Goal: Task Accomplishment & Management: Manage account settings

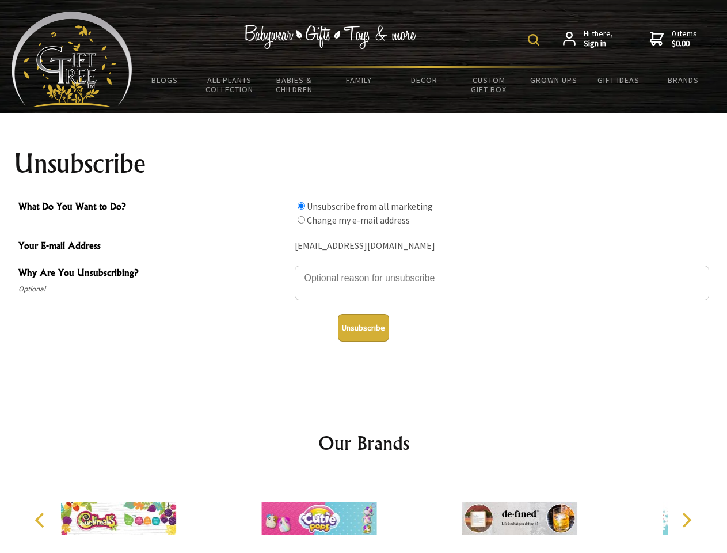
click at [535, 40] on img at bounding box center [534, 40] width 12 height 12
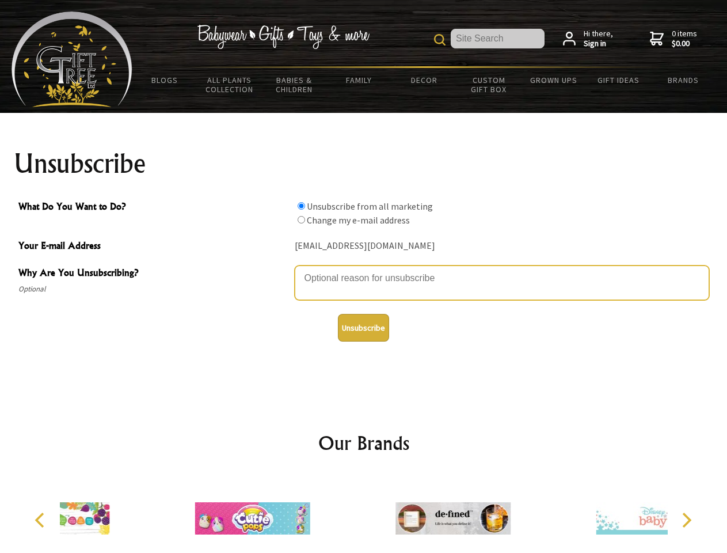
click at [364, 269] on textarea "Why Are You Unsubscribing?" at bounding box center [502, 282] width 414 height 35
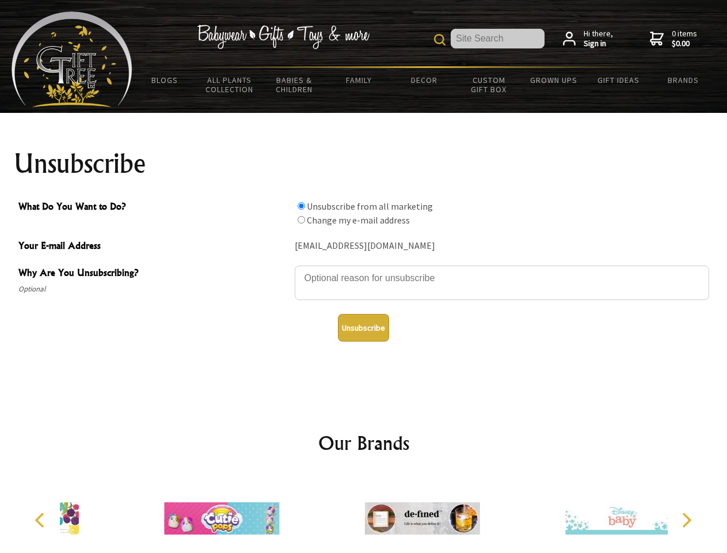
click at [301, 206] on input "What Do You Want to Do?" at bounding box center [301, 205] width 7 height 7
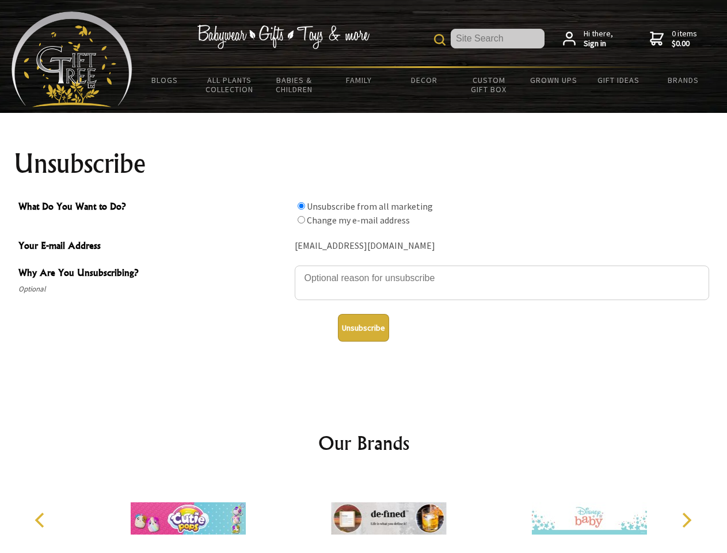
click at [301, 219] on input "What Do You Want to Do?" at bounding box center [301, 219] width 7 height 7
radio input "true"
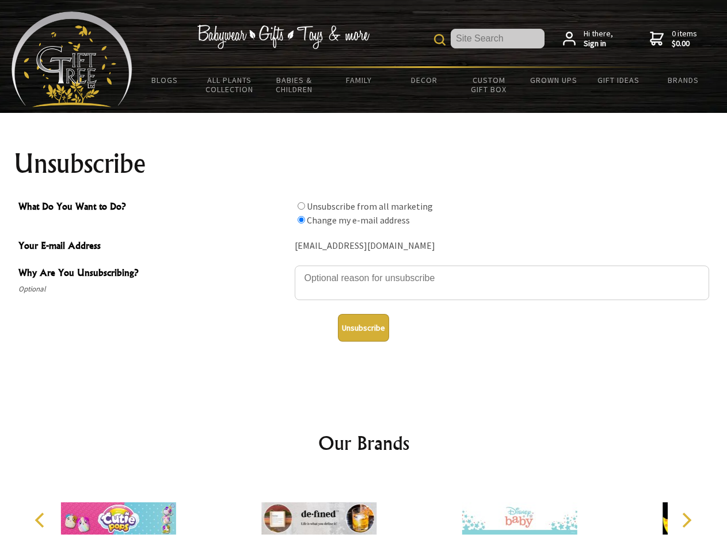
click at [363, 328] on button "Unsubscribe" at bounding box center [363, 328] width 51 height 28
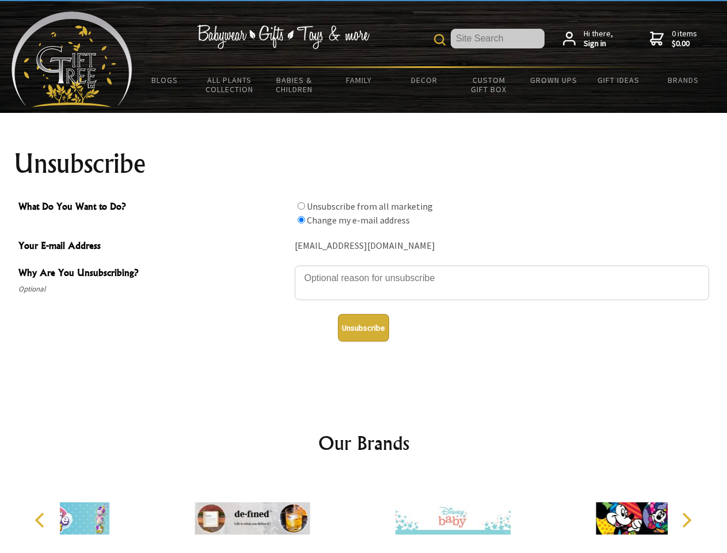
click at [364, 513] on div at bounding box center [453, 520] width 200 height 90
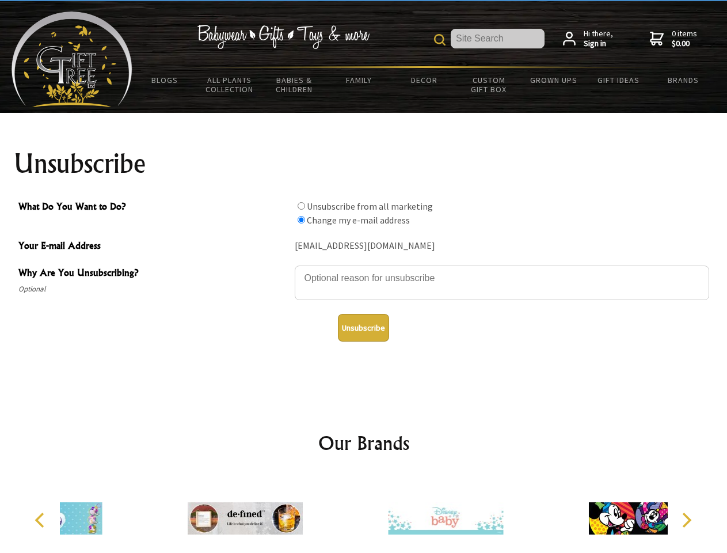
click at [41, 520] on icon "Previous" at bounding box center [40, 519] width 15 height 15
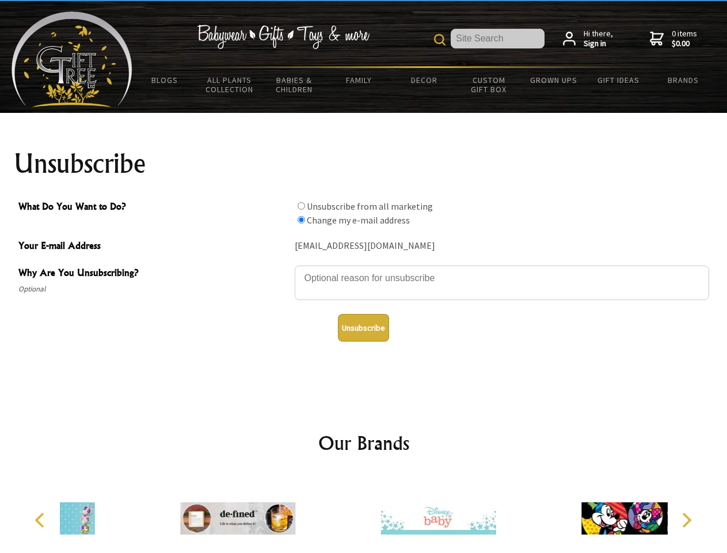
click at [686, 520] on icon "Next" at bounding box center [685, 519] width 15 height 15
